Goal: Find specific page/section: Find specific page/section

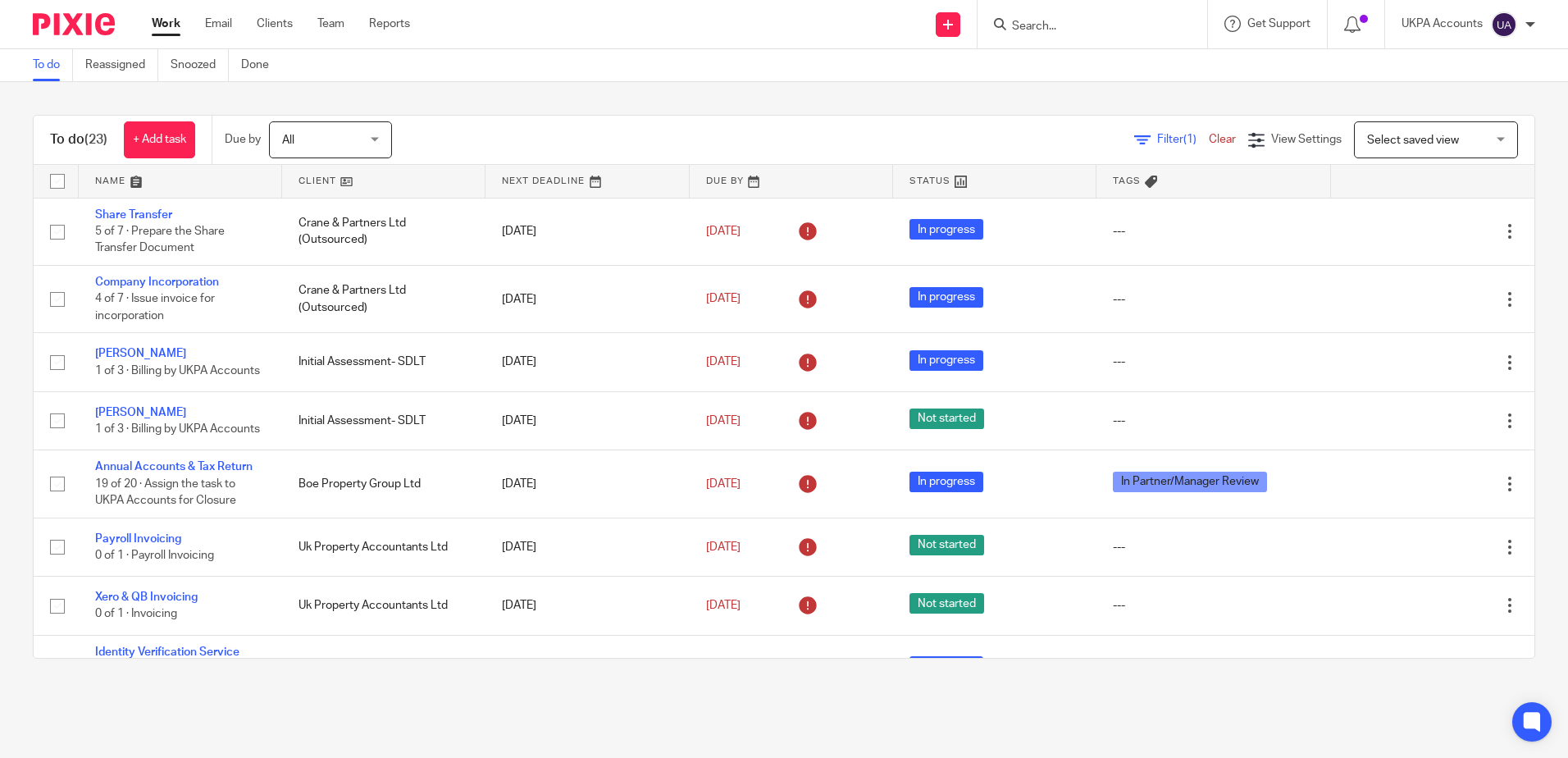
drag, startPoint x: 997, startPoint y: 27, endPoint x: 1023, endPoint y: 24, distance: 26.2
click at [998, 27] on icon at bounding box center [1000, 24] width 13 height 13
click at [1062, 22] on input "Search" at bounding box center [1084, 27] width 148 height 14
type input "khaka hol"
click at [1135, 68] on link at bounding box center [1159, 71] width 305 height 38
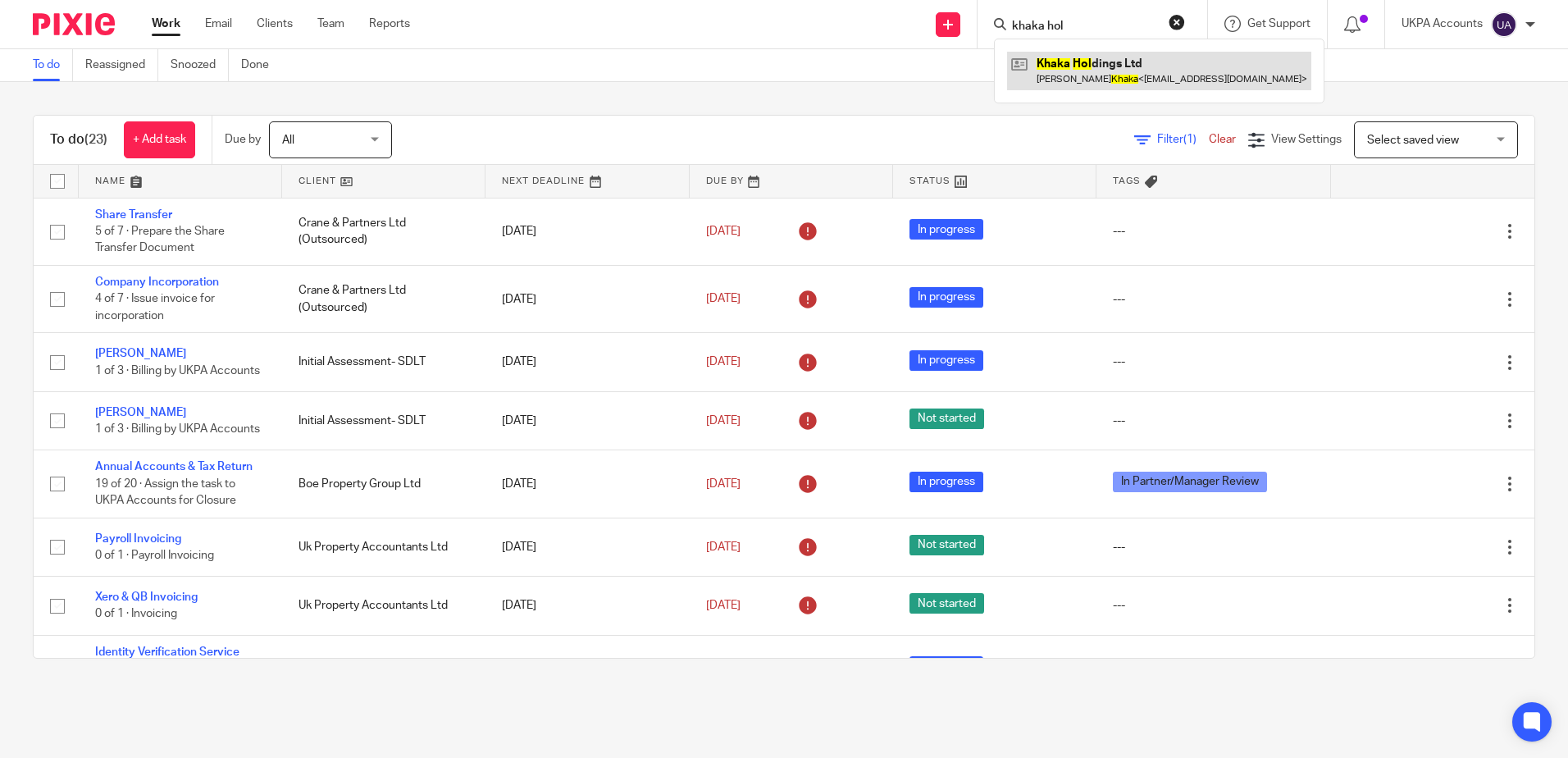
drag, startPoint x: 1178, startPoint y: 29, endPoint x: 1119, endPoint y: 74, distance: 74.2
click at [1178, 29] on button "reset" at bounding box center [1176, 22] width 16 height 16
click at [963, 89] on div "To do (23) + Add task Due by All All [DATE] [DATE] This week Next week This mon…" at bounding box center [784, 387] width 1568 height 609
click at [1072, 27] on input "Search" at bounding box center [1084, 27] width 148 height 14
type input "khakak"
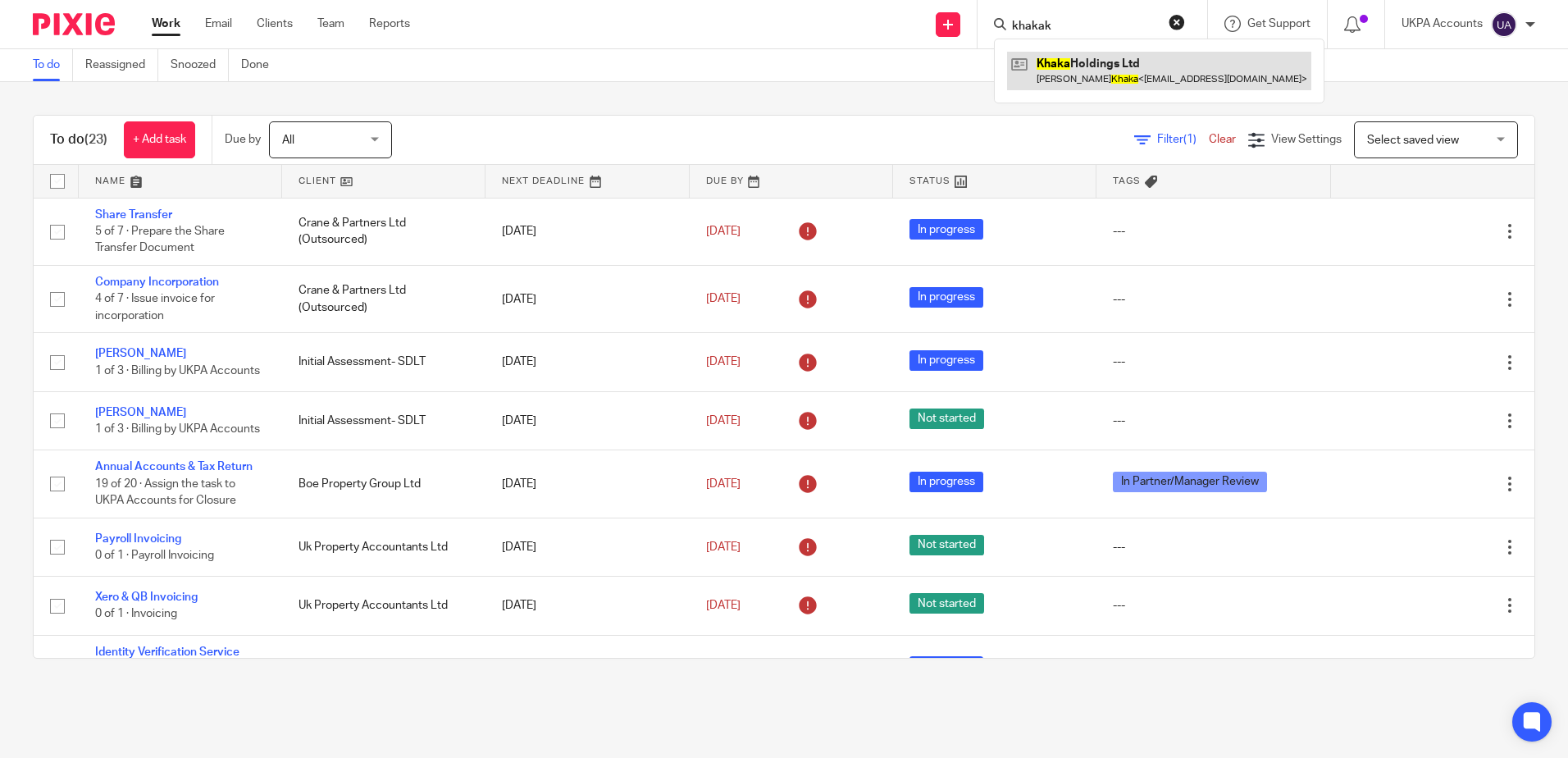
click at [1083, 77] on link at bounding box center [1159, 71] width 305 height 38
click at [1172, 22] on button "reset" at bounding box center [1176, 22] width 16 height 16
click at [778, 108] on div "To do (23) + Add task Due by All All [DATE] [DATE] This week Next week This mon…" at bounding box center [784, 387] width 1568 height 609
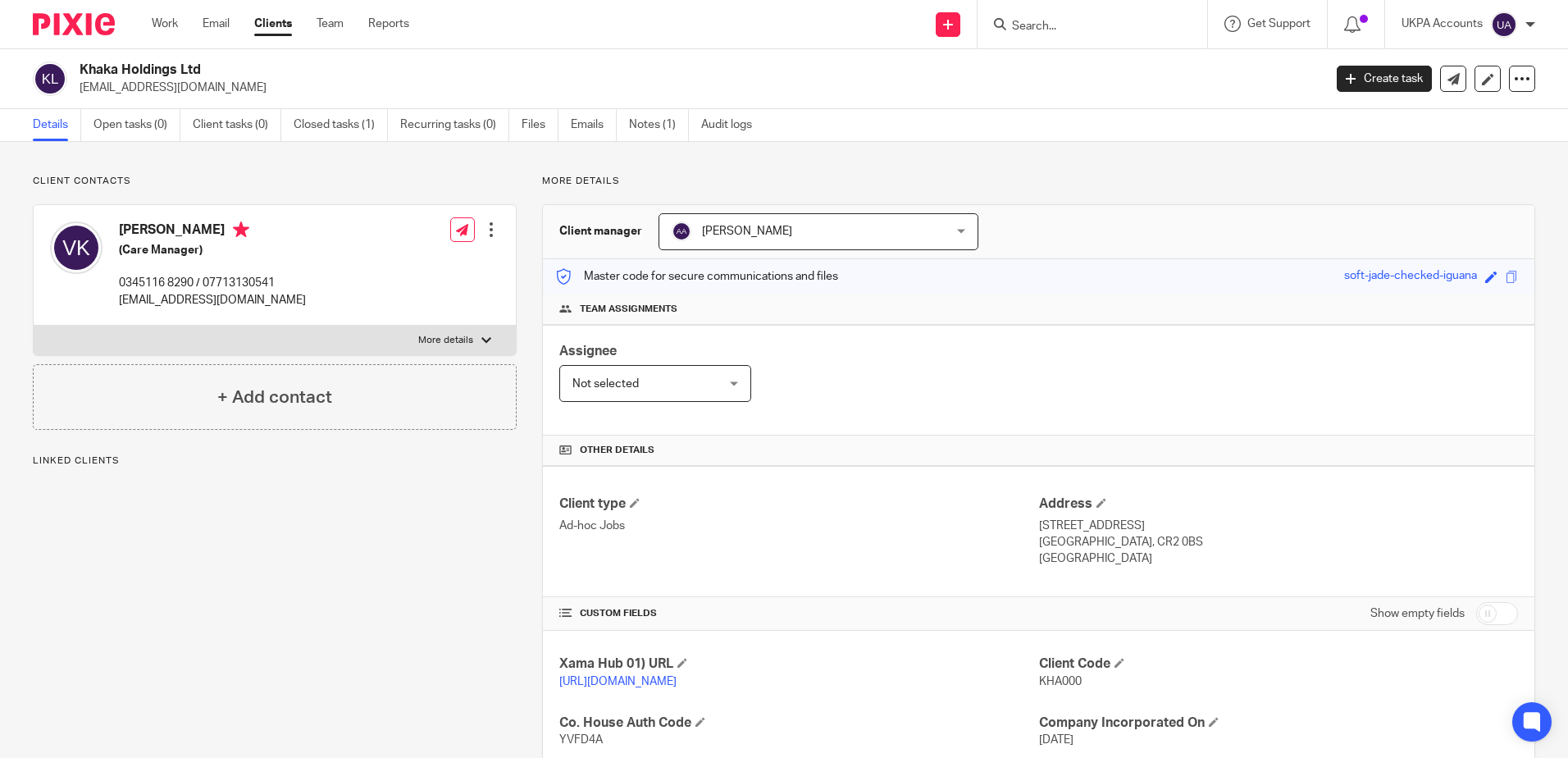
scroll to position [242, 0]
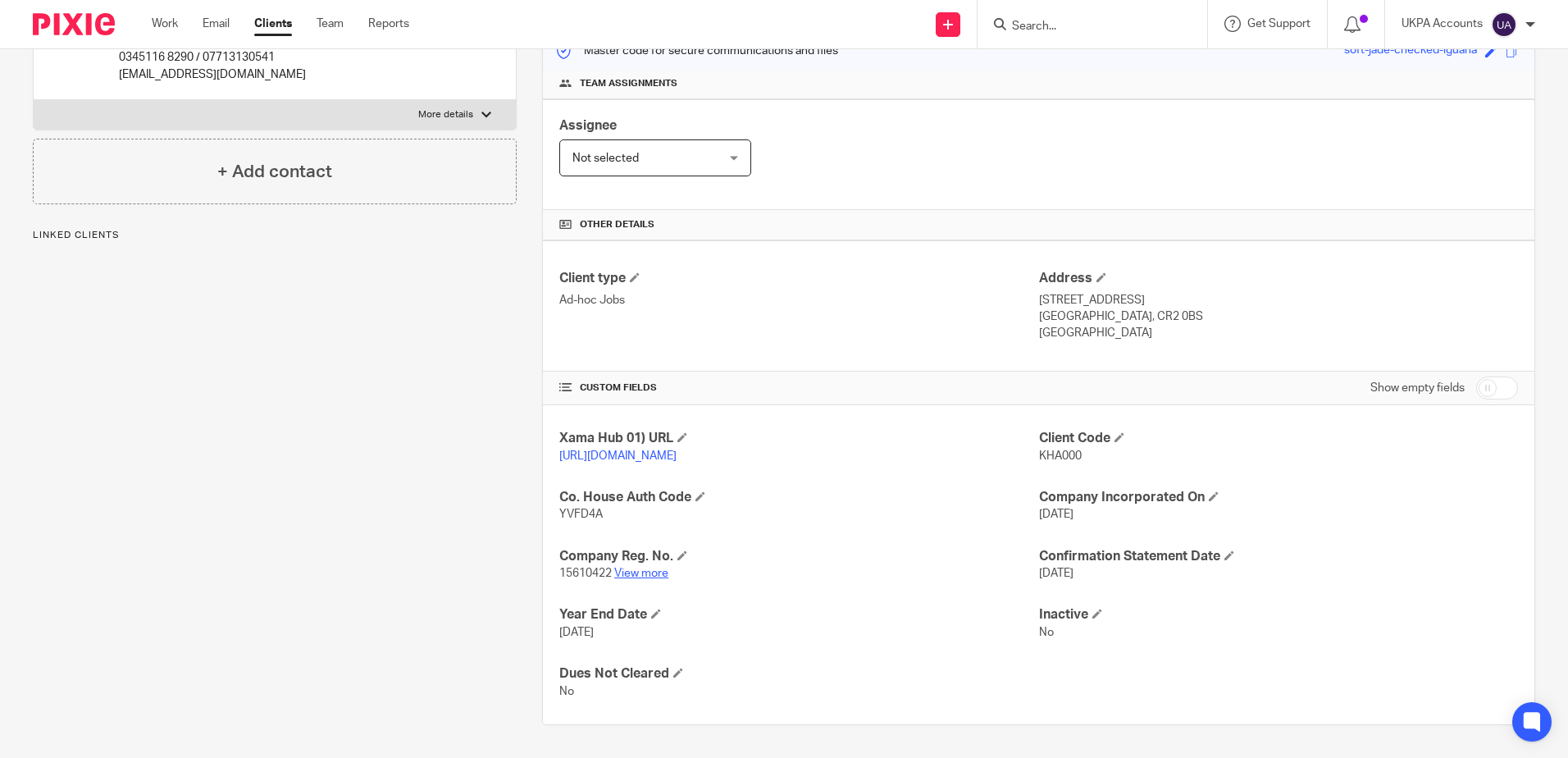
click at [646, 572] on link "View more" at bounding box center [642, 573] width 54 height 12
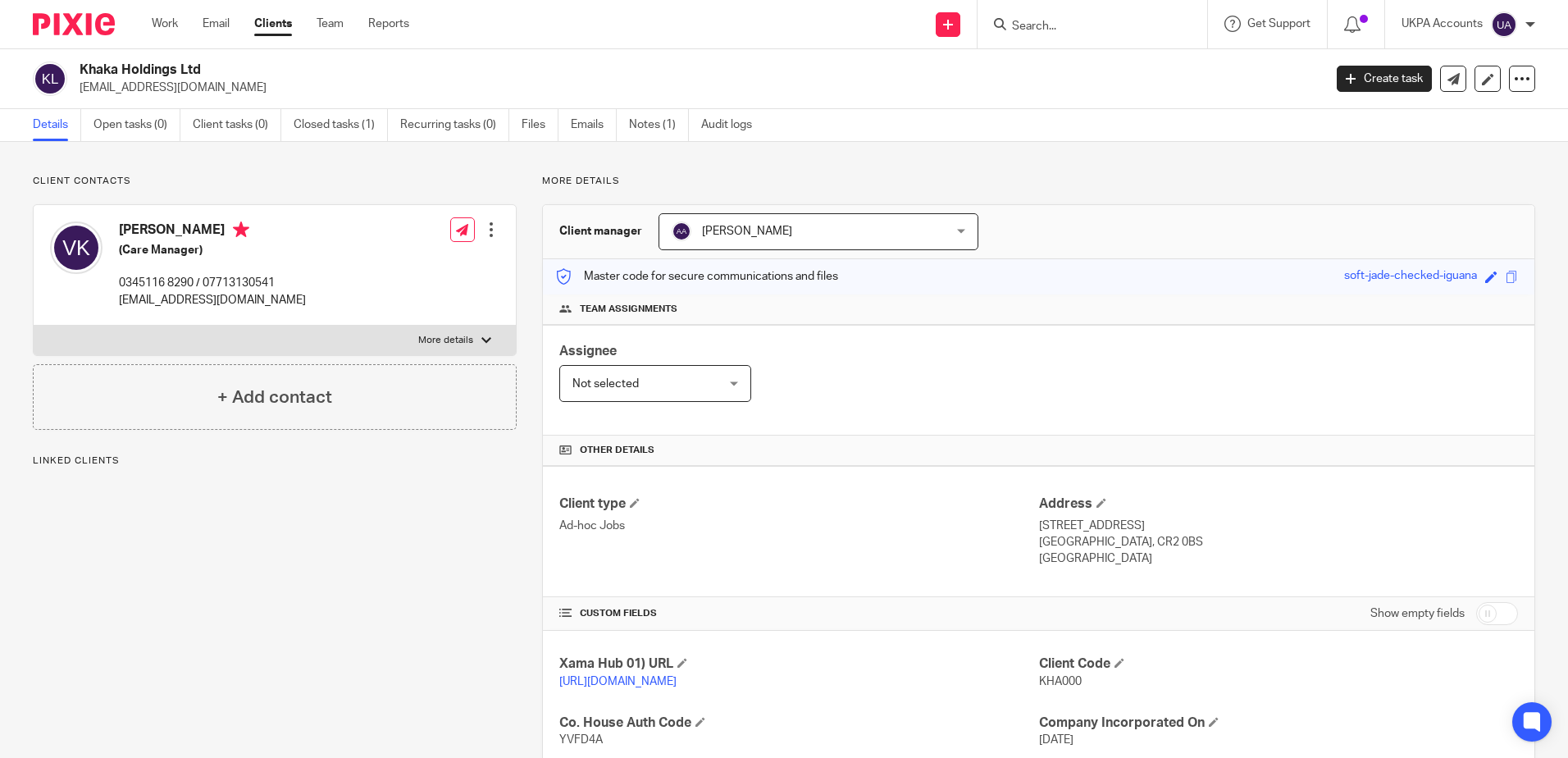
click at [354, 609] on div "Client contacts [PERSON_NAME] (Care Manager) 0345116 8290 / 07713130541 [PERSON…" at bounding box center [262, 563] width 509 height 776
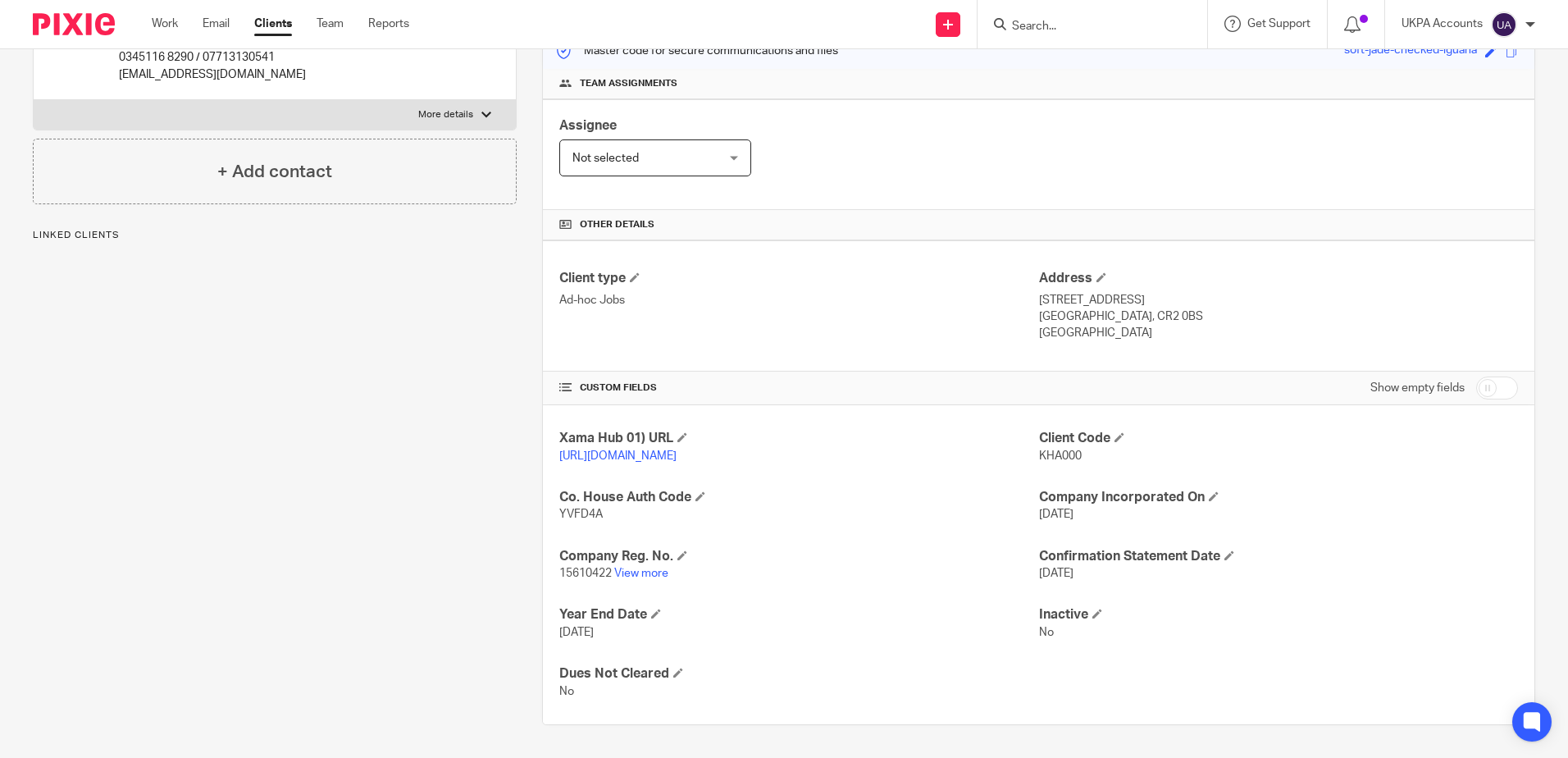
scroll to position [242, 0]
click at [645, 573] on link "View more" at bounding box center [642, 573] width 54 height 12
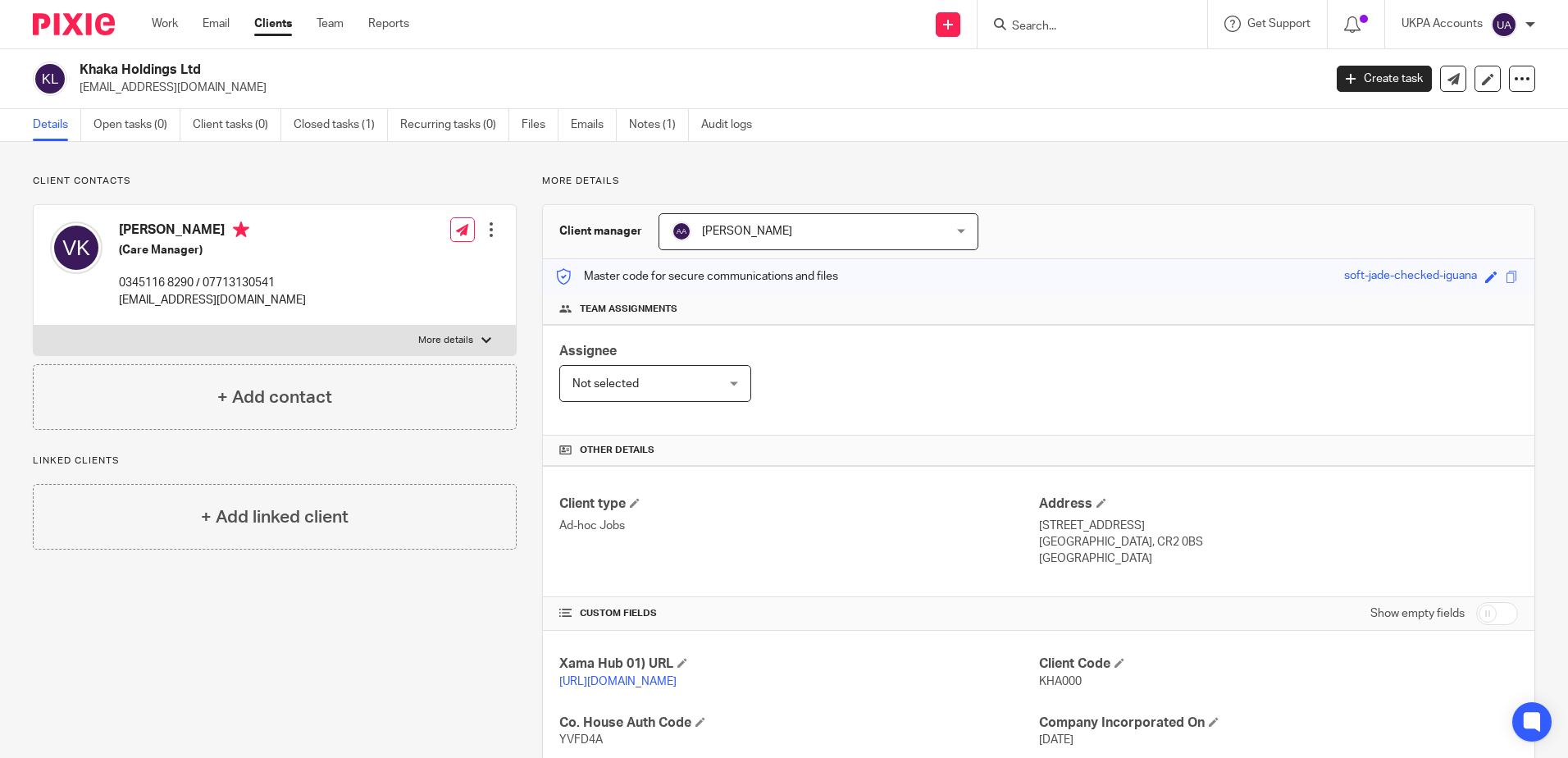
click at [1043, 28] on input "Search" at bounding box center [1084, 27] width 148 height 14
type input "a"
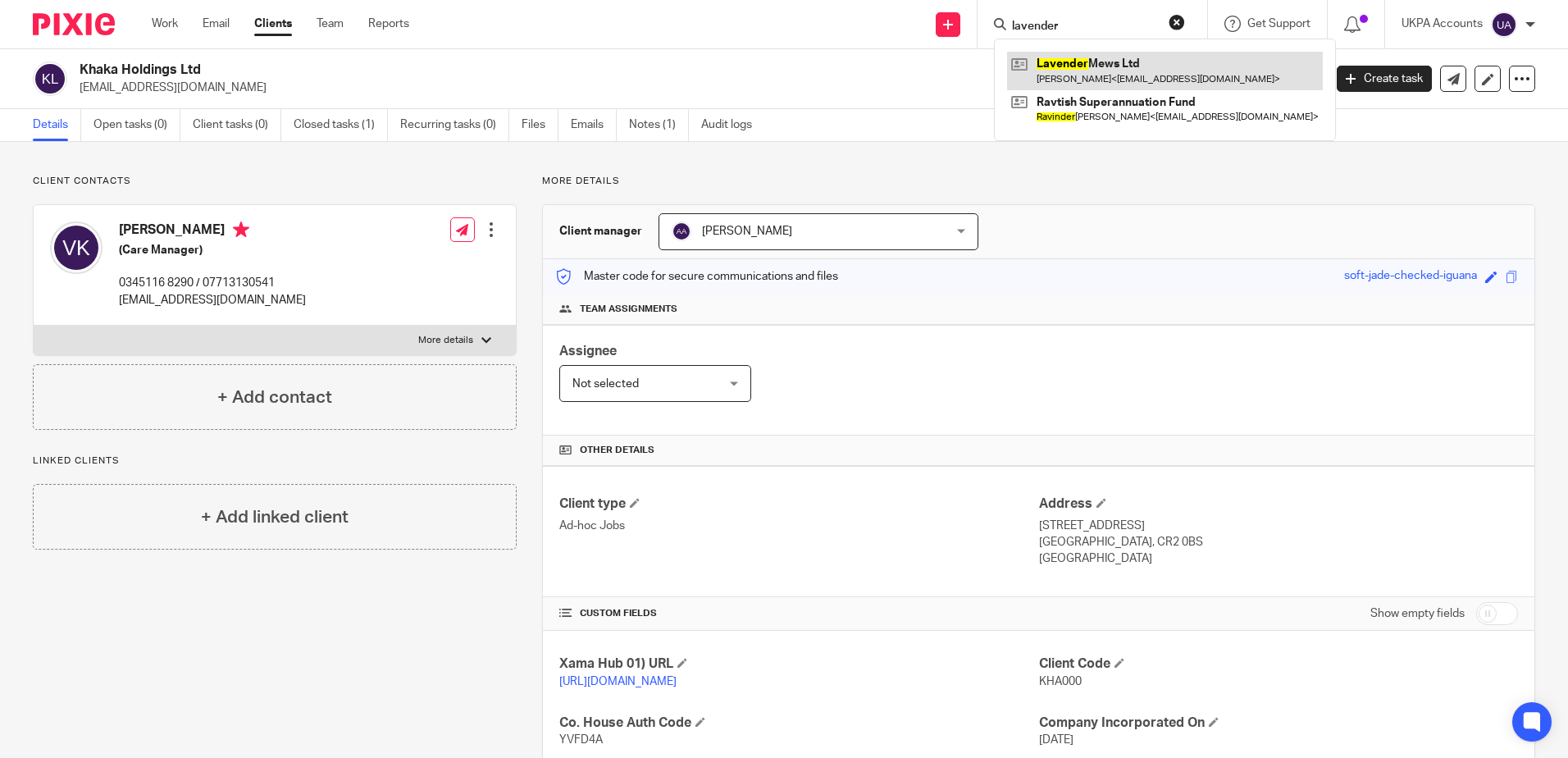
type input "lavender"
click at [1081, 72] on link at bounding box center [1165, 71] width 315 height 38
click at [1185, 20] on button "reset" at bounding box center [1176, 22] width 16 height 16
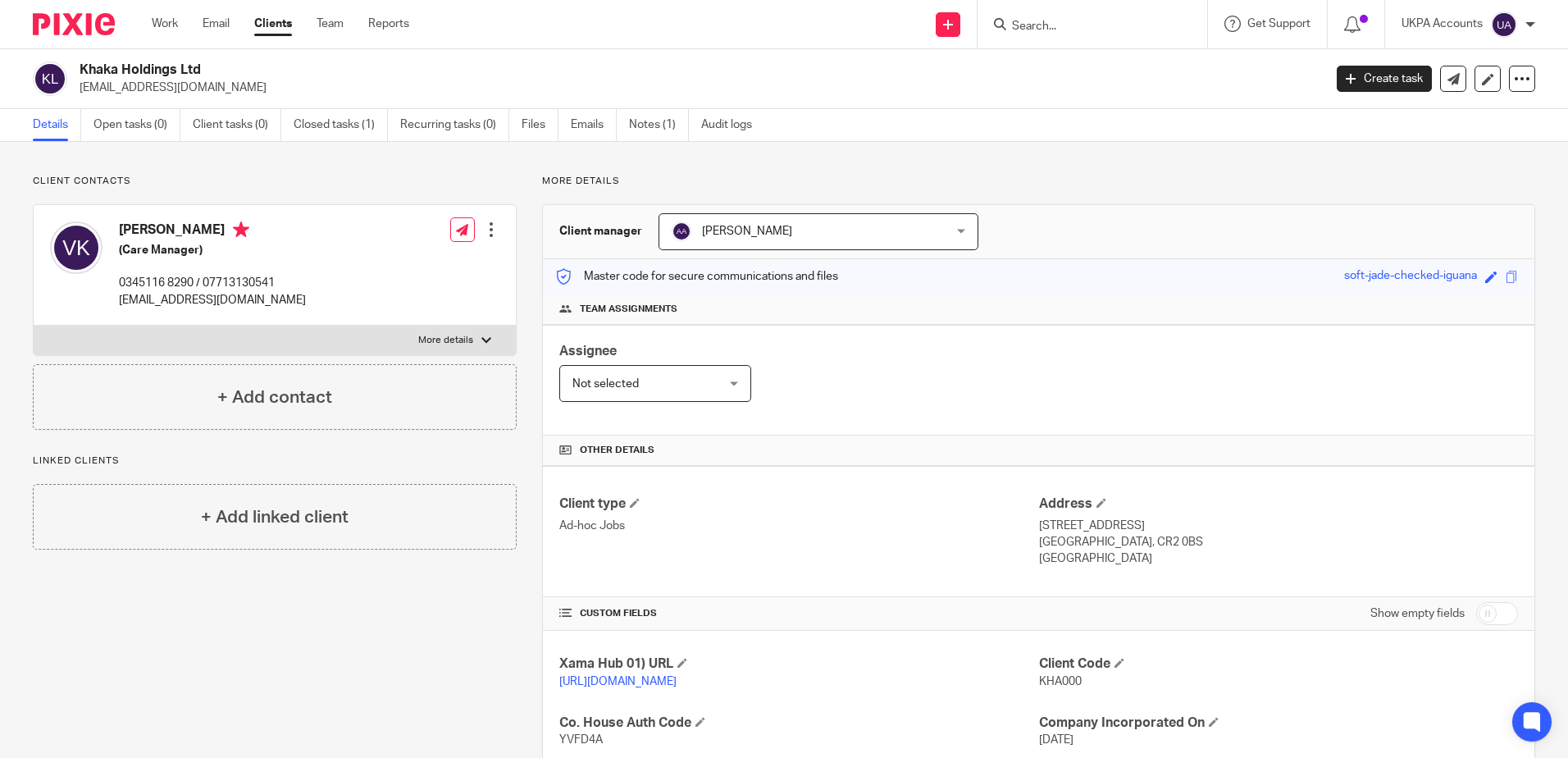
click at [892, 172] on div "Client contacts Vuyo Lewis Khaka (Care Manager) 0345116 8290 / 07713130541 lewi…" at bounding box center [784, 562] width 1568 height 841
click at [348, 717] on div "Client contacts Vuyo Lewis Khaka (Care Manager) 0345116 8290 / 07713130541 lewi…" at bounding box center [262, 563] width 509 height 776
click at [314, 631] on div "Client contacts Vuyo Lewis Khaka (Care Manager) 0345116 8290 / 07713130541 lewi…" at bounding box center [262, 563] width 509 height 776
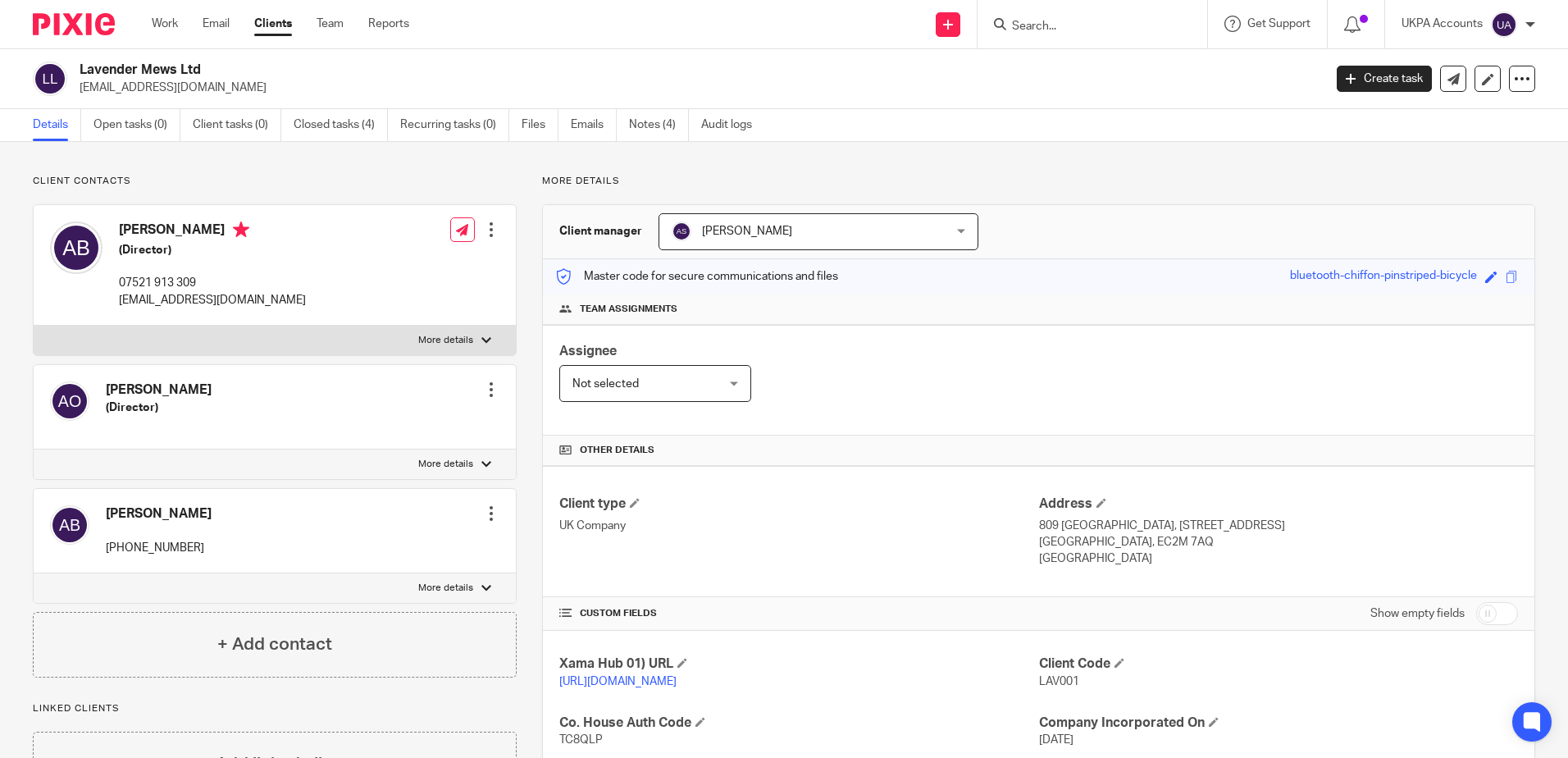
drag, startPoint x: 775, startPoint y: 151, endPoint x: 660, endPoint y: 103, distance: 124.6
click at [774, 151] on div "Client contacts Alejandro Escudero Ojeda (Director) Edit contact Create client …" at bounding box center [784, 621] width 1568 height 960
drag, startPoint x: 254, startPoint y: 183, endPoint x: 368, endPoint y: 315, distance: 174.4
click at [254, 183] on p "Client contacts" at bounding box center [275, 181] width 484 height 13
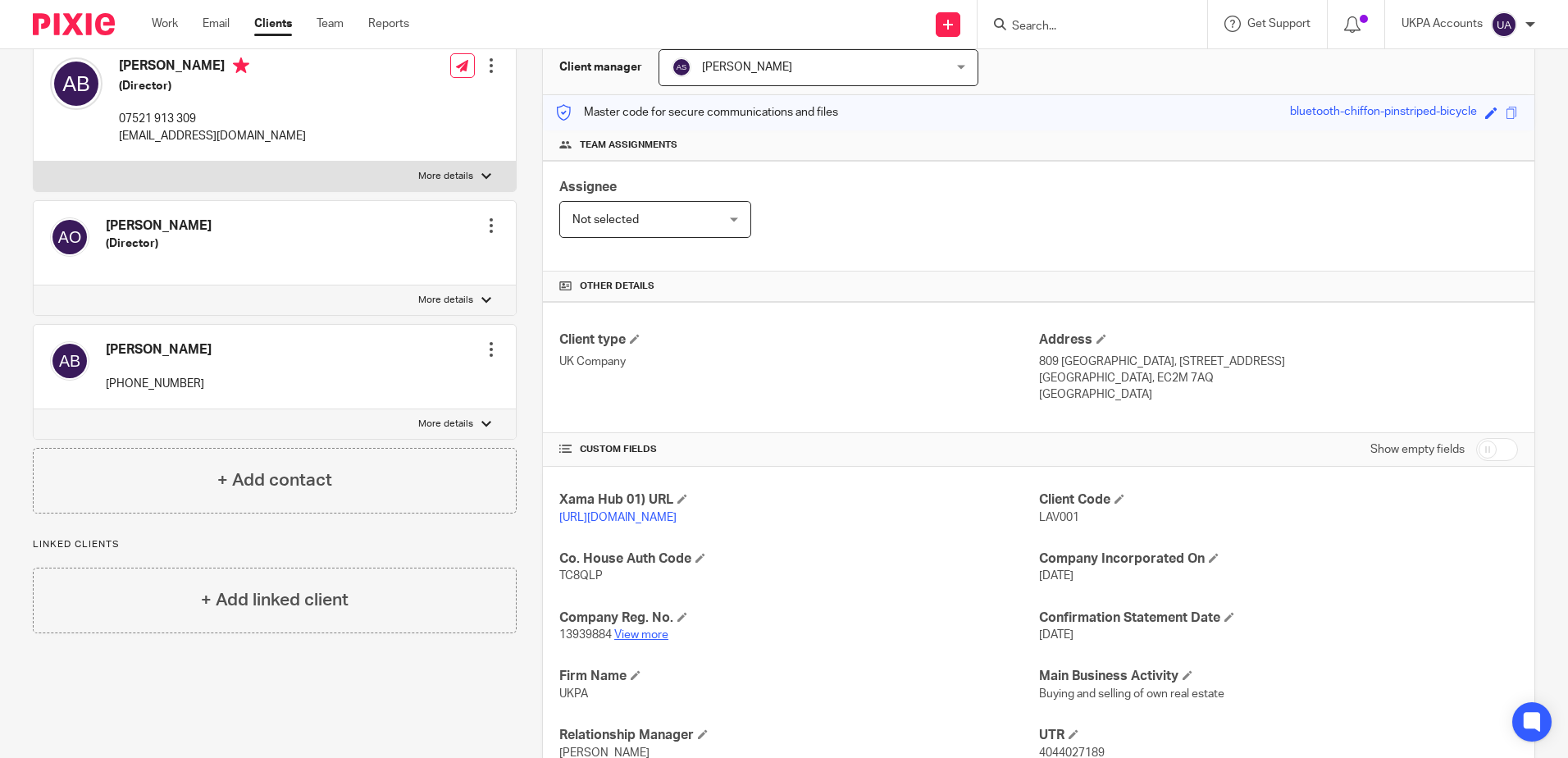
click at [645, 641] on link "View more" at bounding box center [642, 634] width 54 height 12
